Goal: Find specific page/section: Find specific page/section

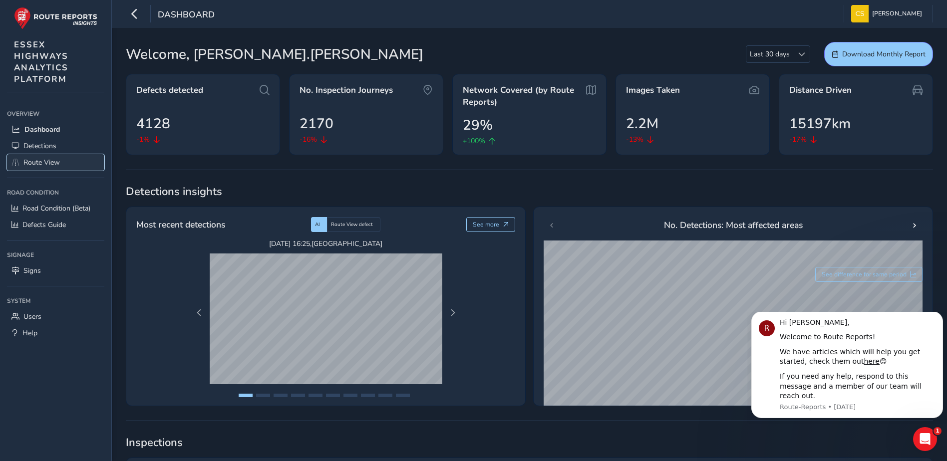
click at [26, 160] on span "Route View" at bounding box center [41, 162] width 36 height 9
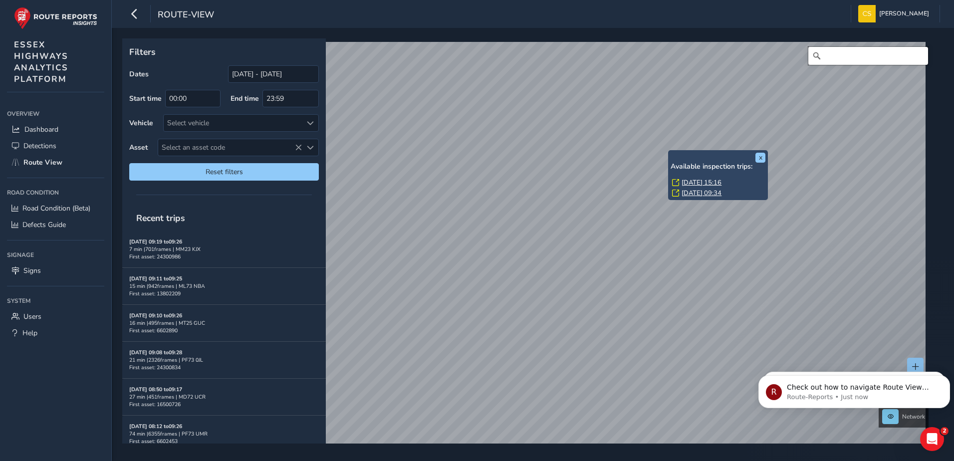
click at [832, 56] on input "Search" at bounding box center [868, 56] width 120 height 18
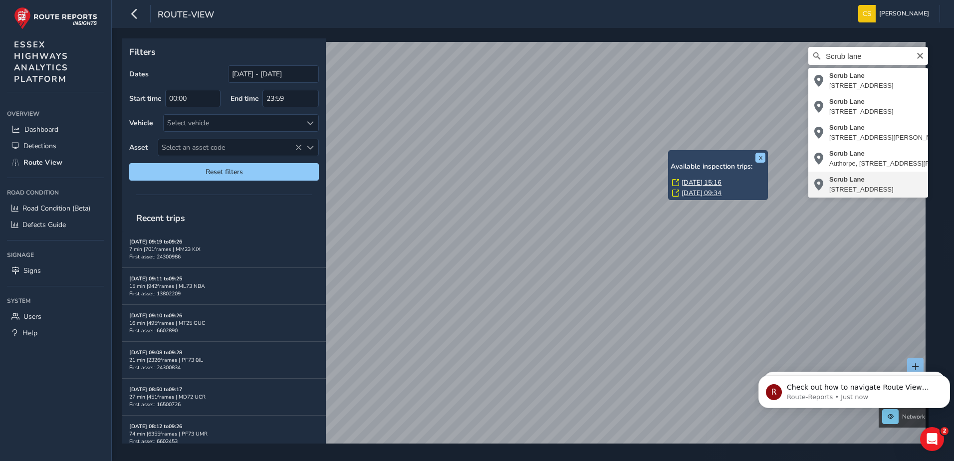
type input "[STREET_ADDRESS]"
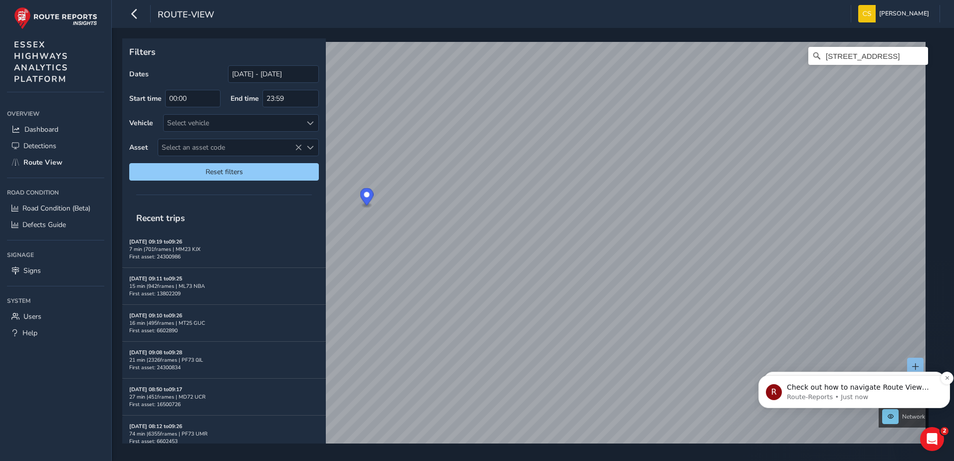
click at [905, 394] on p "Route-Reports • Just now" at bounding box center [862, 397] width 151 height 9
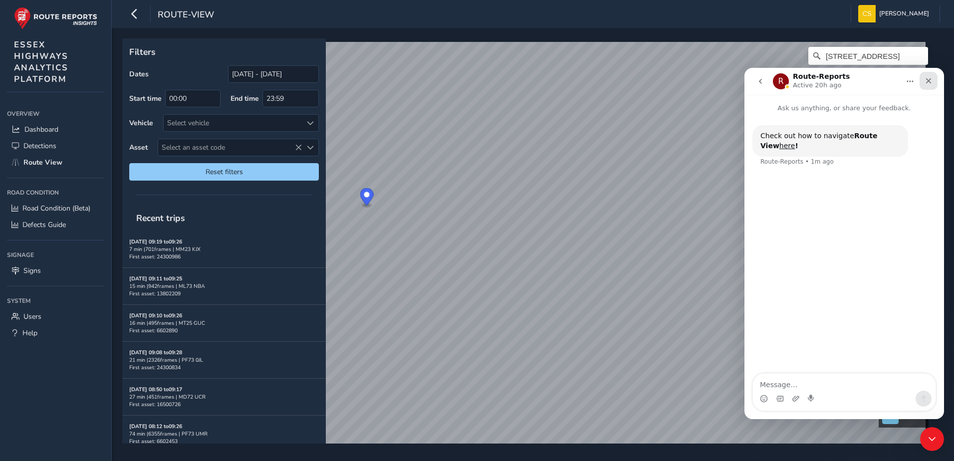
click at [931, 83] on icon "Close" at bounding box center [928, 80] width 5 height 5
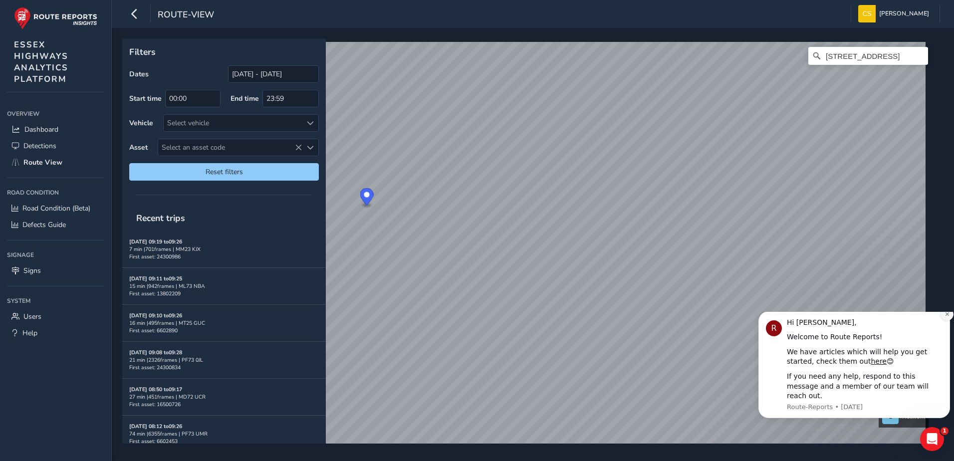
click at [946, 316] on icon "Dismiss notification" at bounding box center [946, 313] width 3 height 3
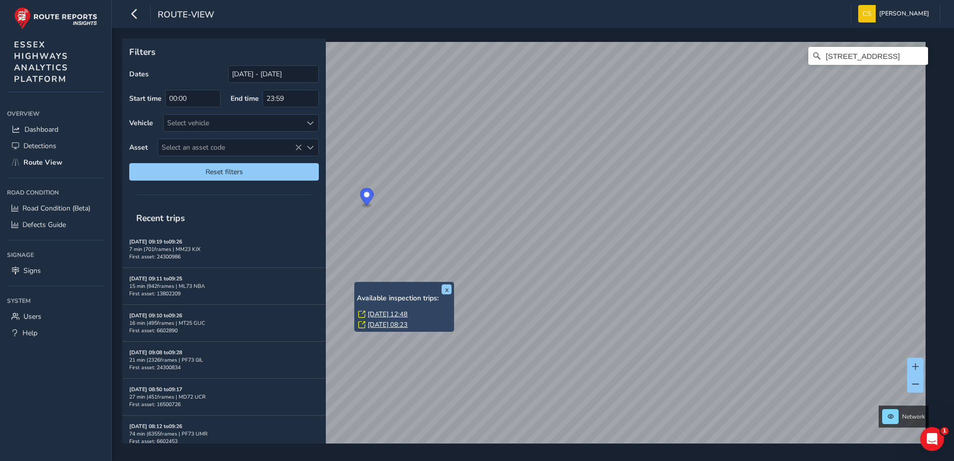
click at [392, 315] on link "[DATE] 12:48" at bounding box center [388, 314] width 40 height 9
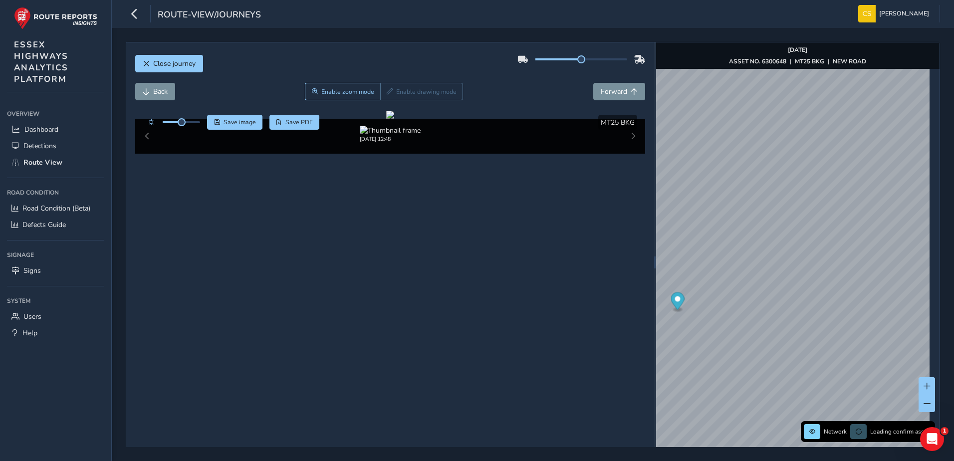
click at [629, 154] on div "[DATE] 12:48" at bounding box center [390, 136] width 511 height 35
click at [628, 154] on div "[DATE] 12:48" at bounding box center [390, 136] width 511 height 35
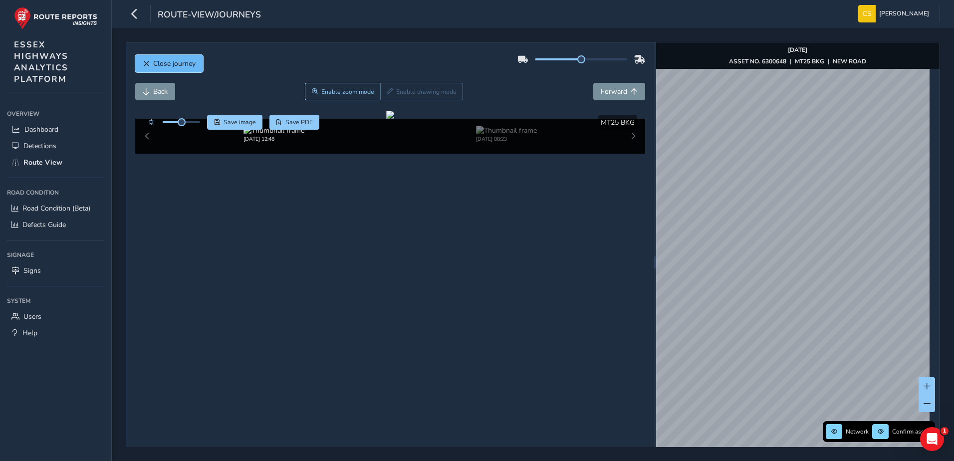
click at [190, 57] on button "Close journey" at bounding box center [169, 63] width 68 height 17
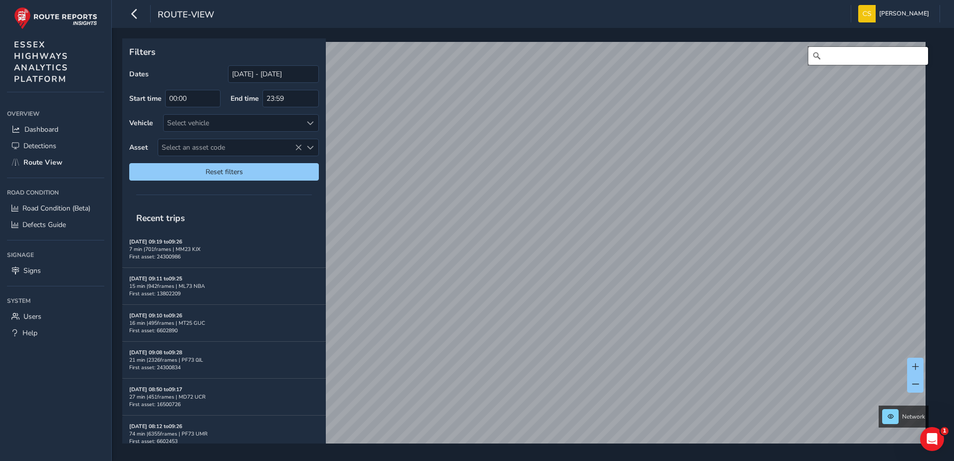
click at [866, 59] on input "Search" at bounding box center [868, 56] width 120 height 18
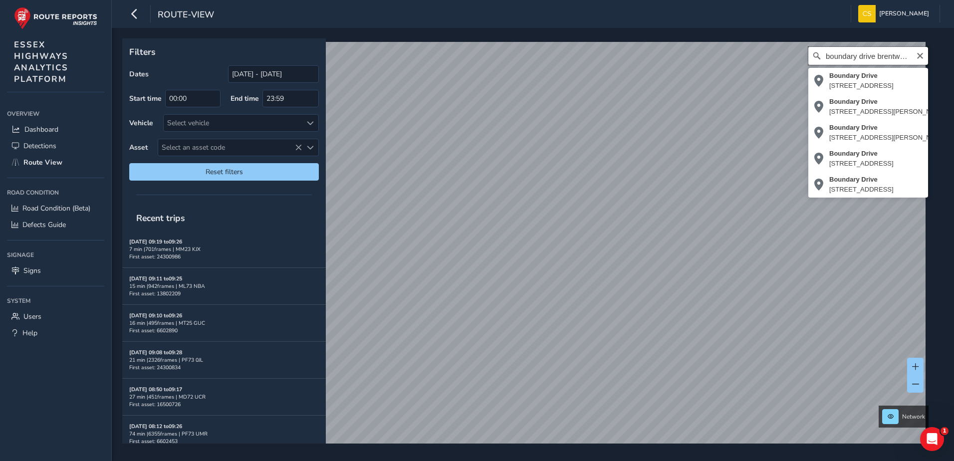
scroll to position [0, 1]
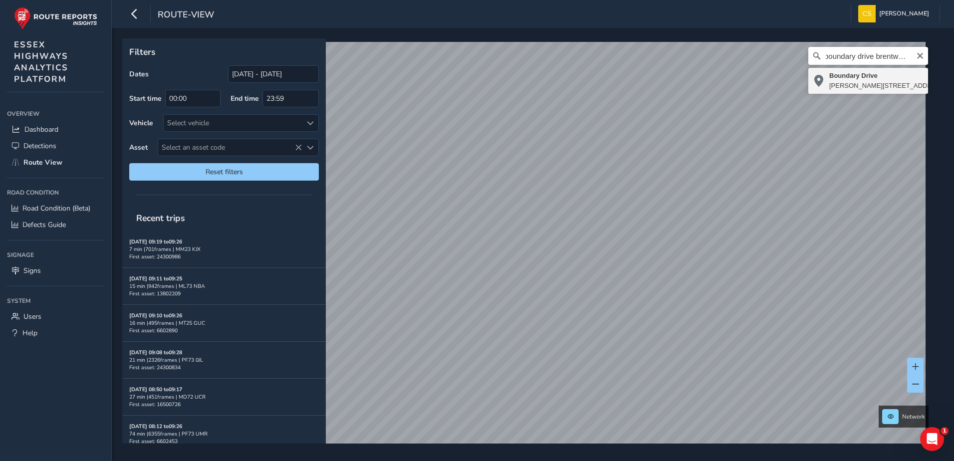
type input "[STREET_ADDRESS][PERSON_NAME][PERSON_NAME]"
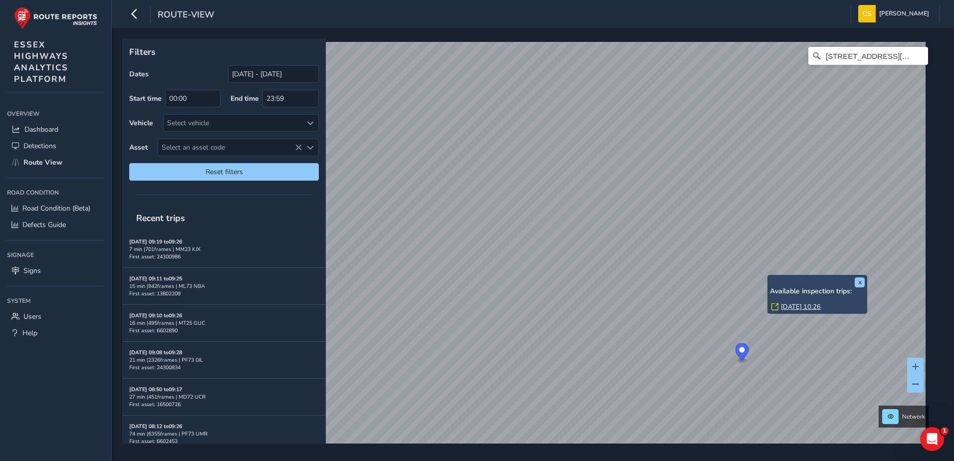
click at [769, 278] on div "x Available inspection trips: [DATE] 10:26" at bounding box center [817, 294] width 100 height 39
click at [793, 305] on link "[DATE] 10:26" at bounding box center [801, 306] width 40 height 9
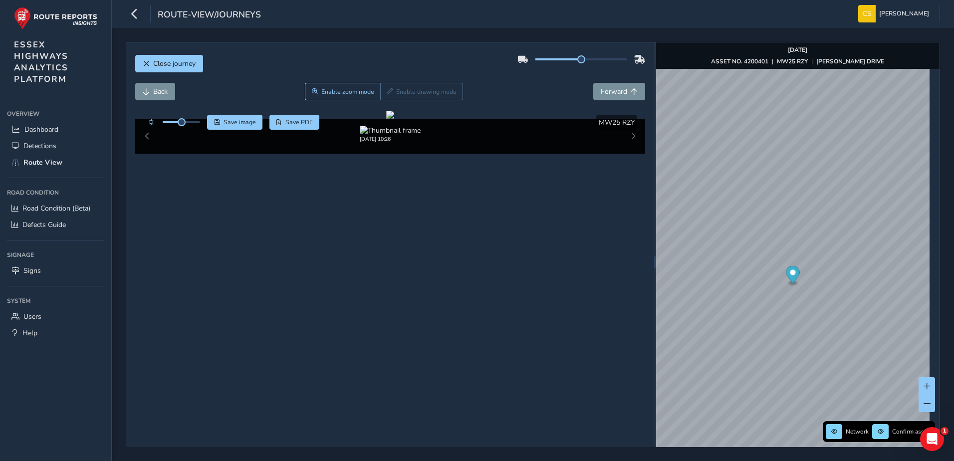
click at [627, 154] on div "[DATE] 10:26" at bounding box center [390, 136] width 511 height 35
click at [833, 275] on div "x Available inspection trips: [DATE] 10:26" at bounding box center [882, 291] width 100 height 39
click at [856, 303] on link "[DATE] 10:26" at bounding box center [866, 304] width 40 height 9
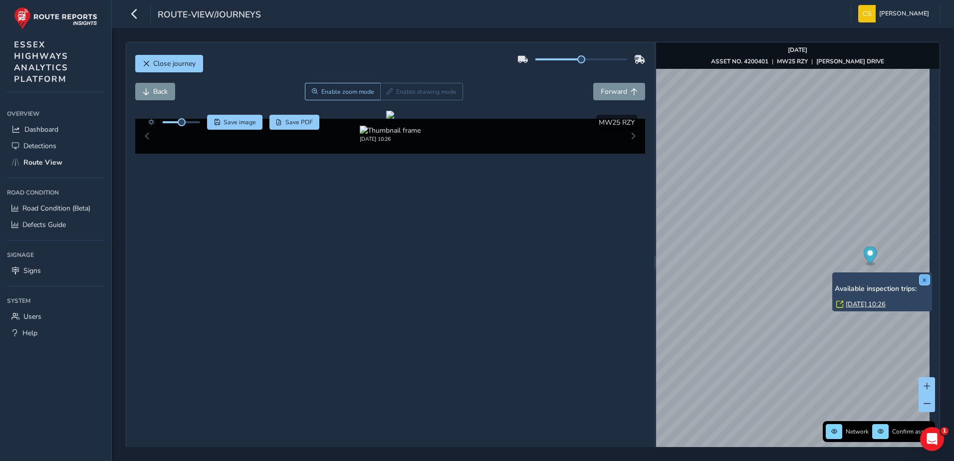
click at [927, 282] on button "x" at bounding box center [925, 280] width 10 height 10
